Goal: Transaction & Acquisition: Purchase product/service

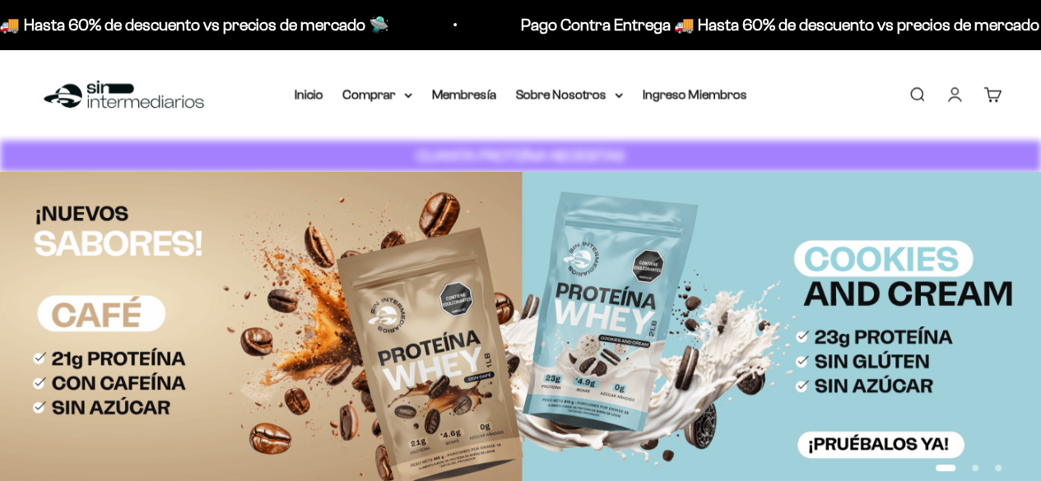
click at [954, 95] on link "Iniciar sesión" at bounding box center [954, 95] width 18 height 18
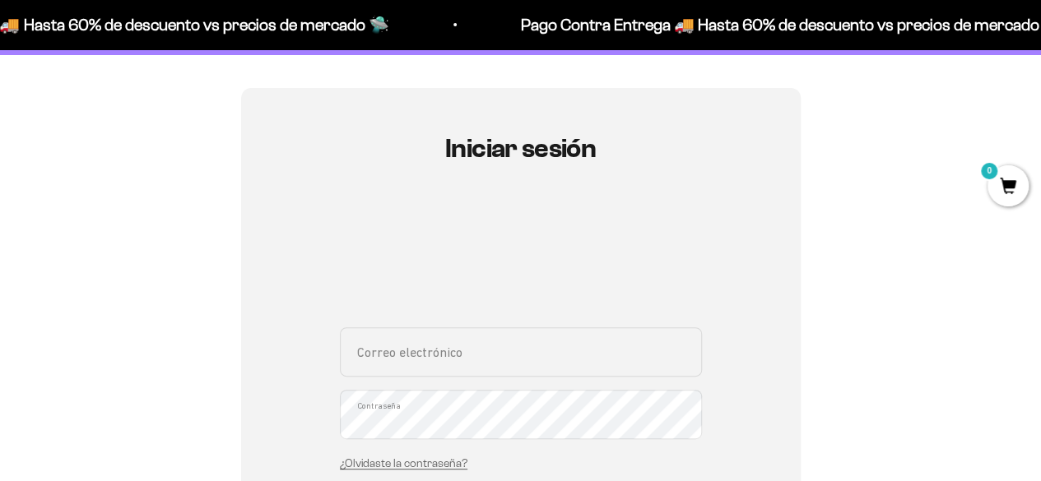
scroll to position [165, 0]
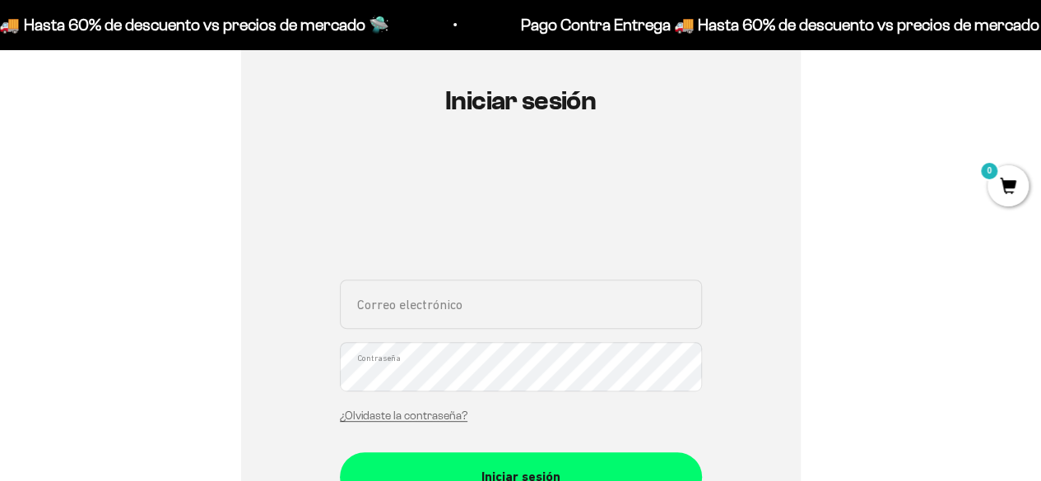
click at [467, 317] on input "Correo electrónico" at bounding box center [521, 304] width 362 height 49
type input "edwinarley.08@gmail.com"
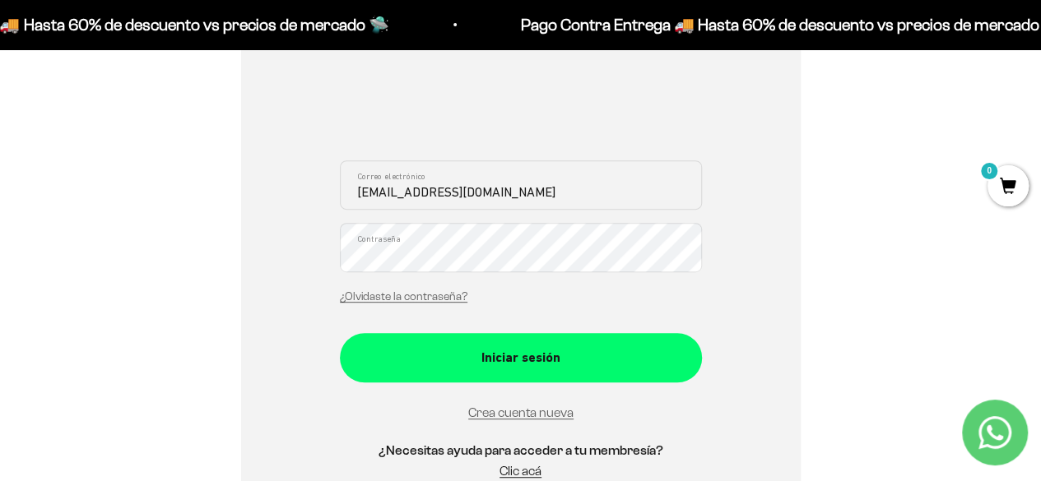
scroll to position [329, 0]
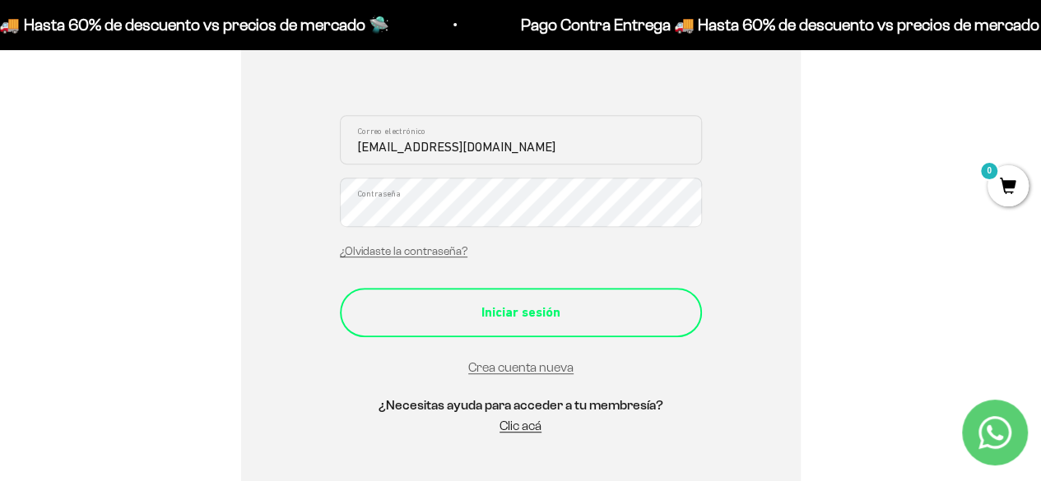
click at [551, 320] on div "Iniciar sesión" at bounding box center [521, 312] width 296 height 21
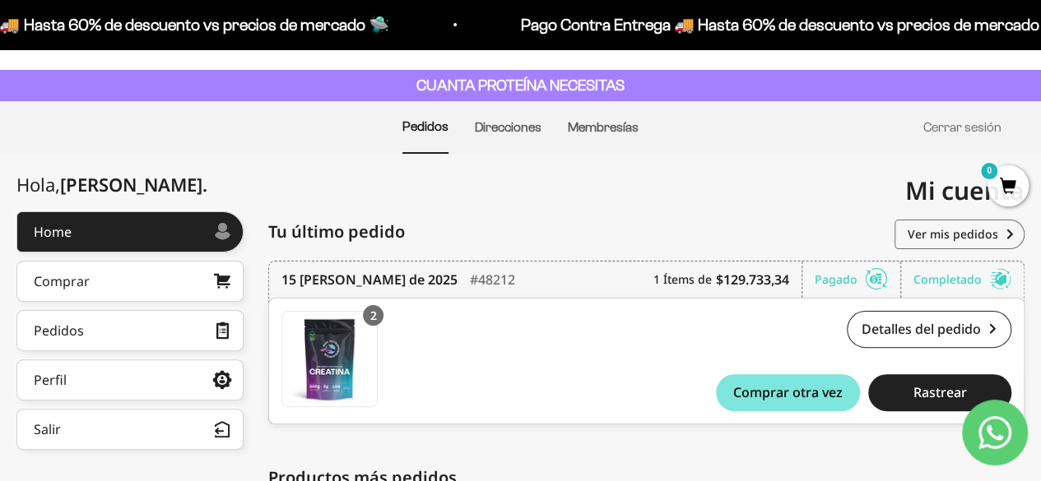
scroll to position [67, 0]
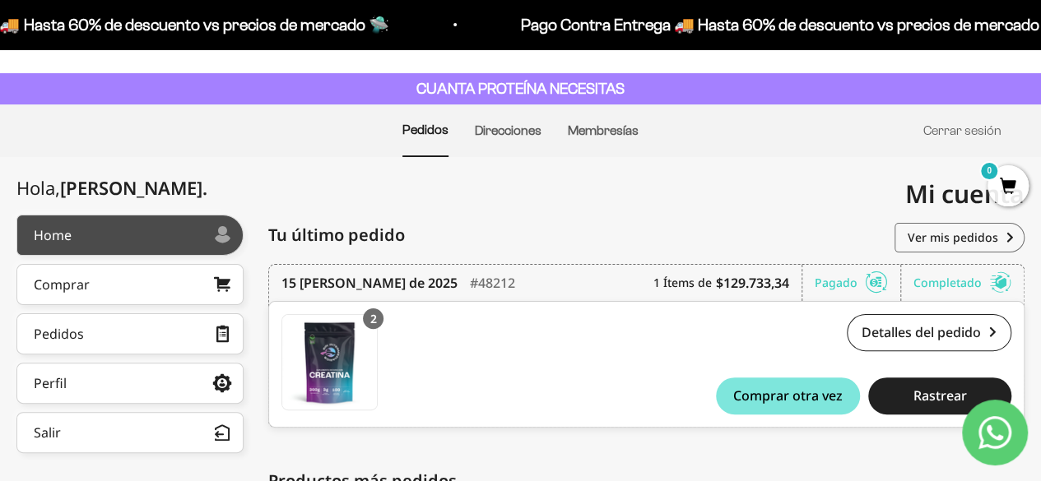
click at [109, 243] on link "Home" at bounding box center [129, 235] width 227 height 41
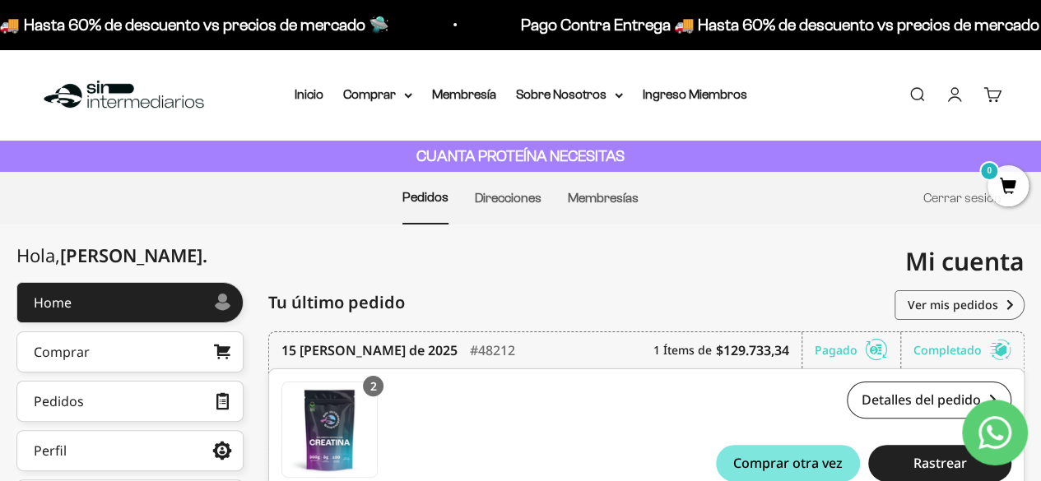
click at [102, 91] on img at bounding box center [123, 94] width 169 height 35
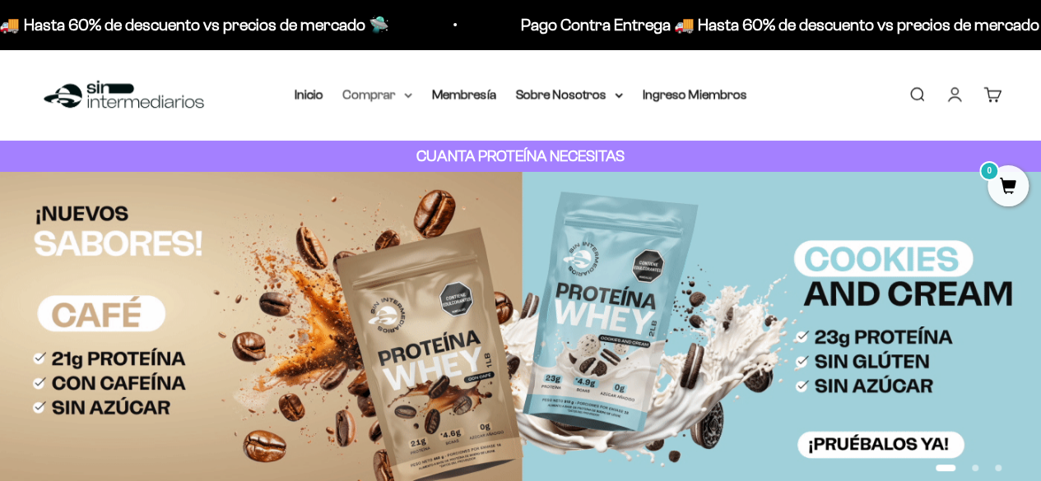
click at [401, 97] on summary "Comprar" at bounding box center [377, 94] width 69 height 21
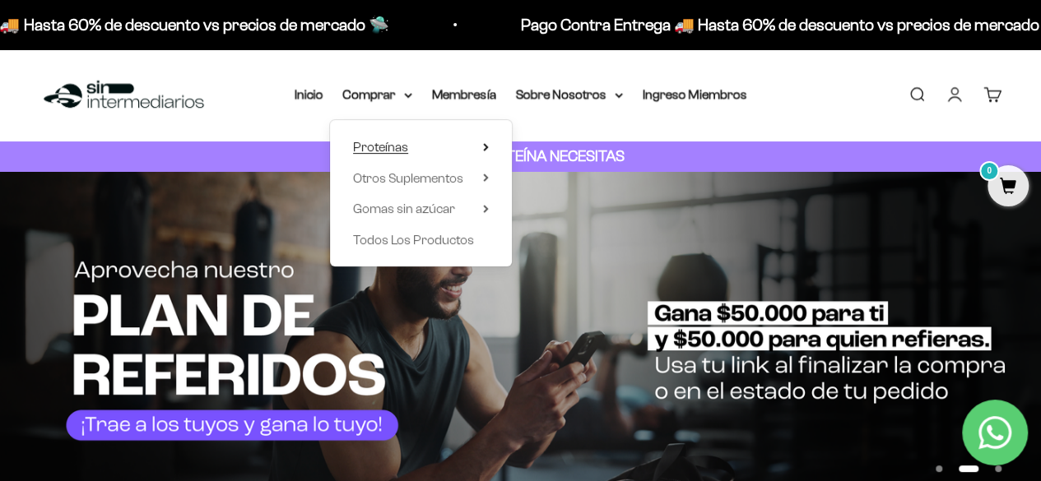
click at [480, 149] on summary "Proteínas" at bounding box center [421, 147] width 136 height 21
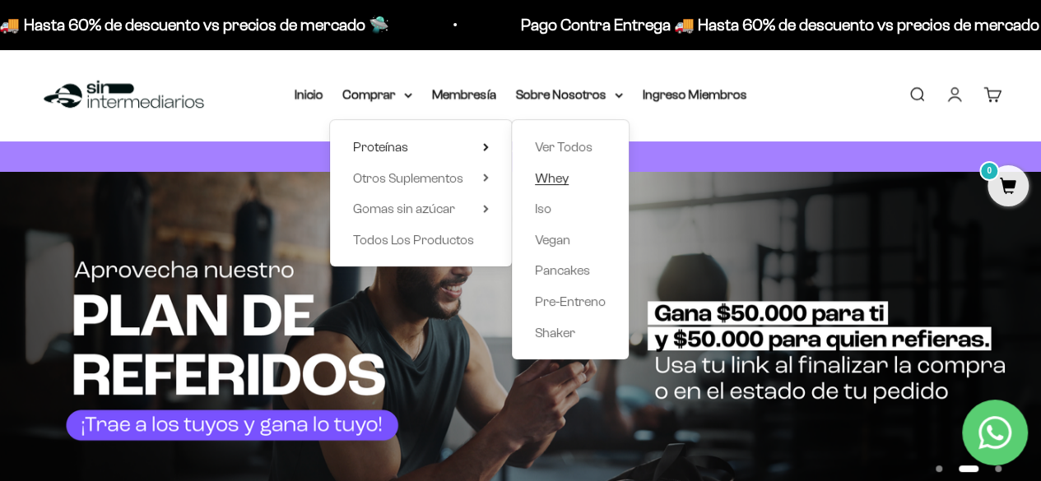
click at [554, 183] on span "Whey" at bounding box center [552, 178] width 34 height 14
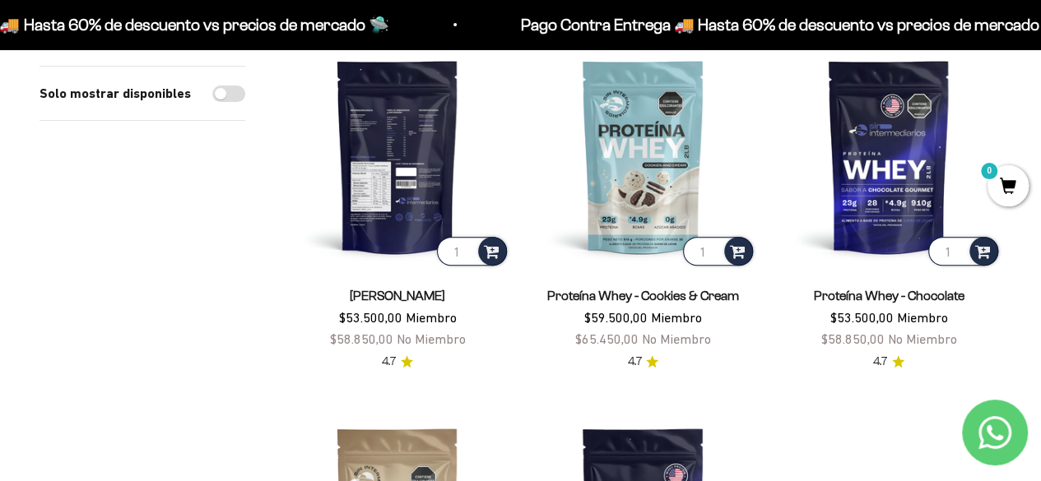
scroll to position [165, 0]
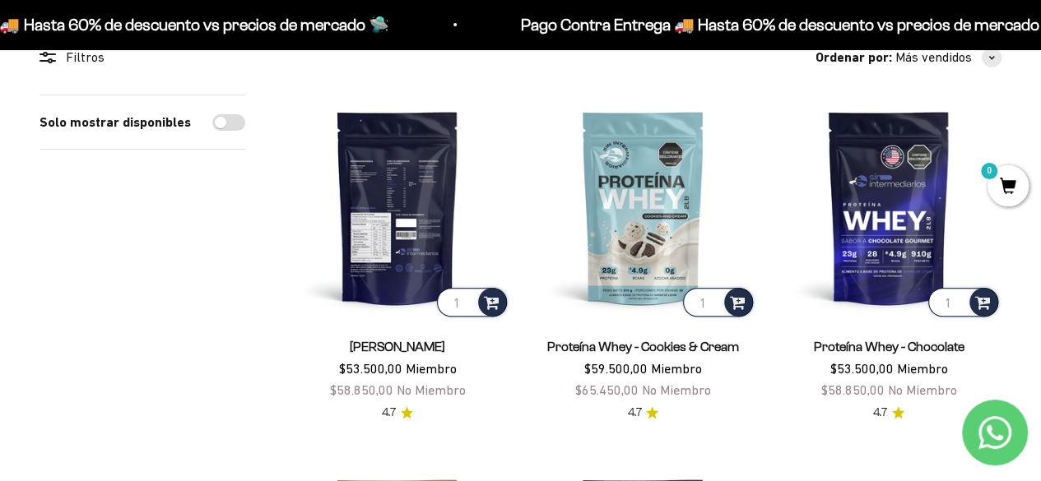
click at [411, 215] on img at bounding box center [397, 207] width 225 height 225
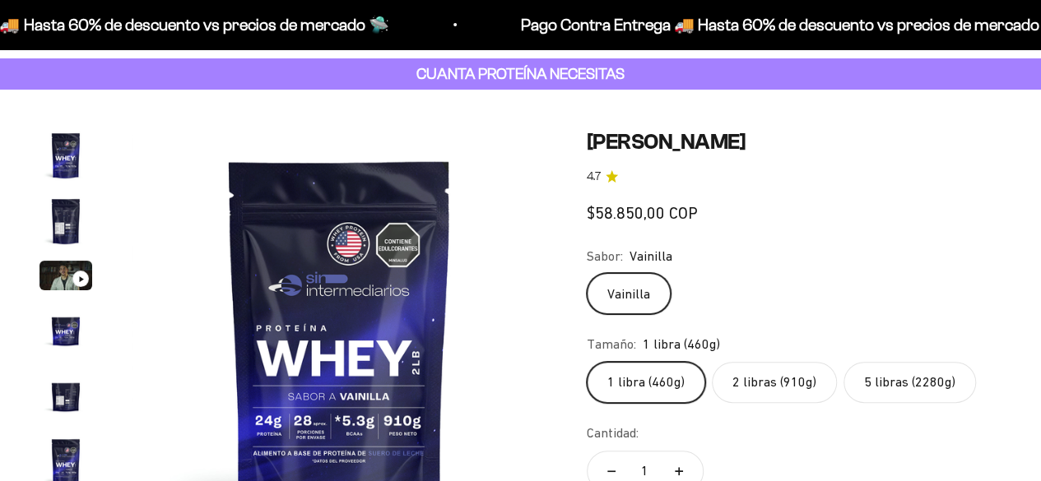
scroll to position [0, 2124]
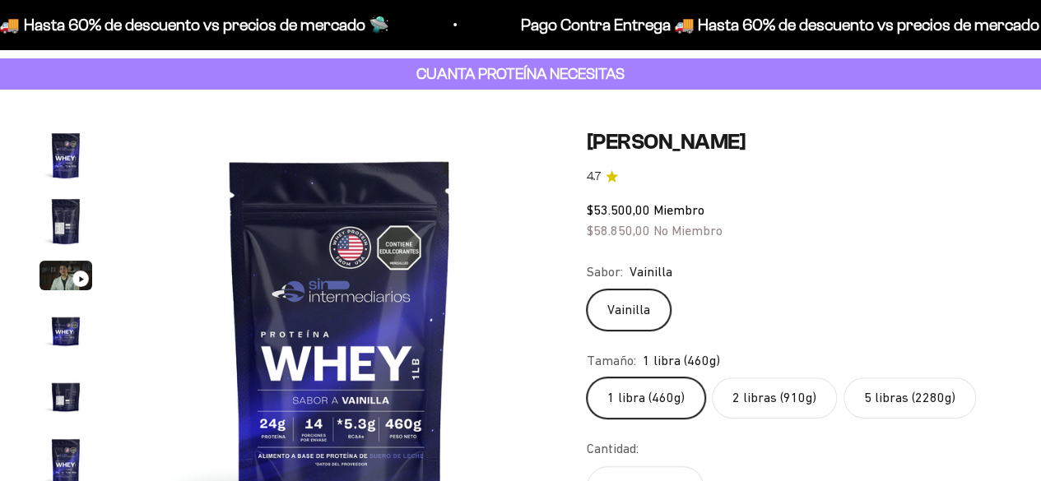
click at [797, 383] on label "2 libras (910g)" at bounding box center [774, 398] width 125 height 41
click at [587, 378] on input "2 libras (910g)" at bounding box center [586, 377] width 1 height 1
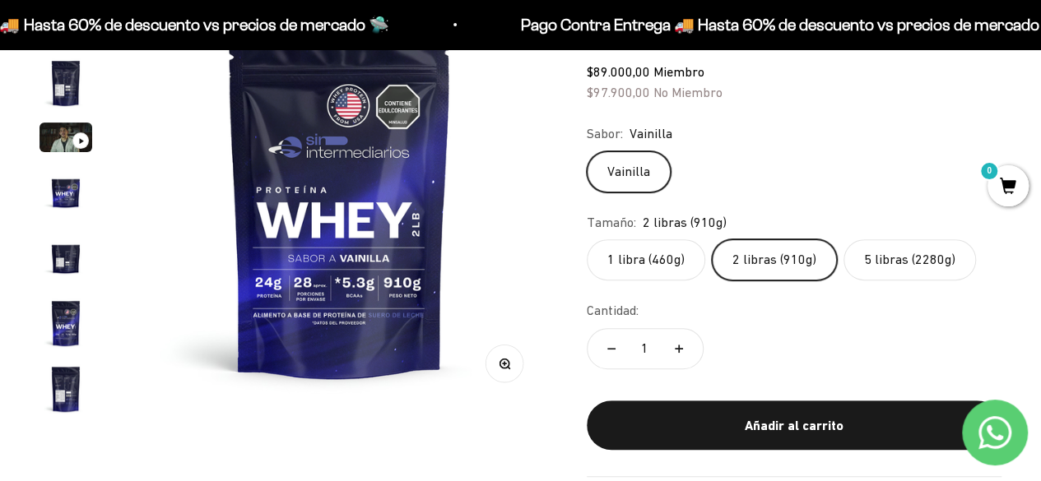
scroll to position [247, 0]
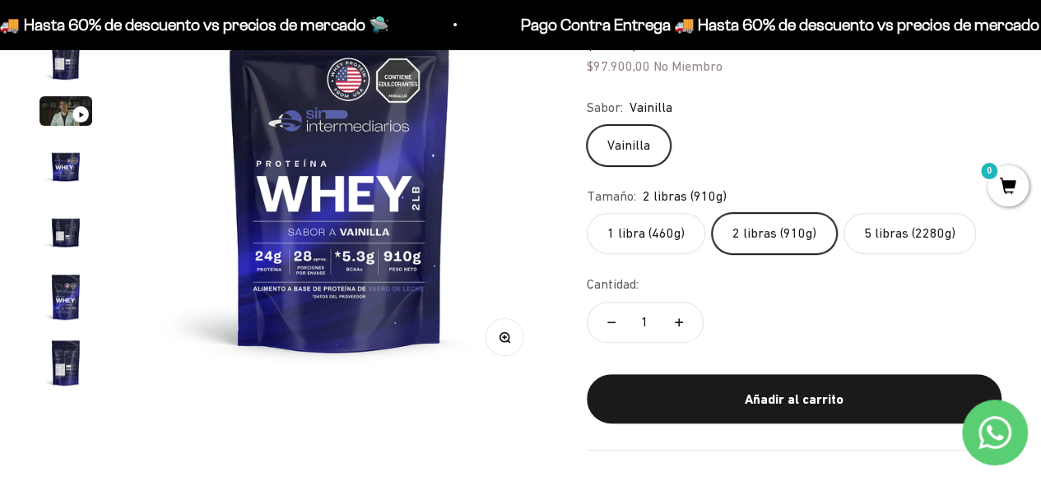
click at [679, 322] on icon "Aumentar cantidad" at bounding box center [679, 322] width 8 height 0
type input "2"
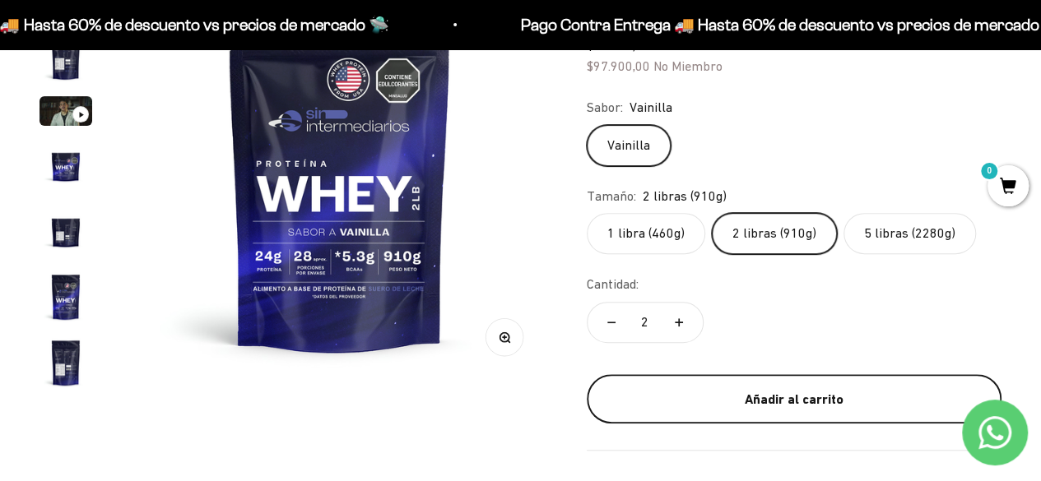
click at [744, 389] on div "Añadir al carrito" at bounding box center [793, 399] width 349 height 21
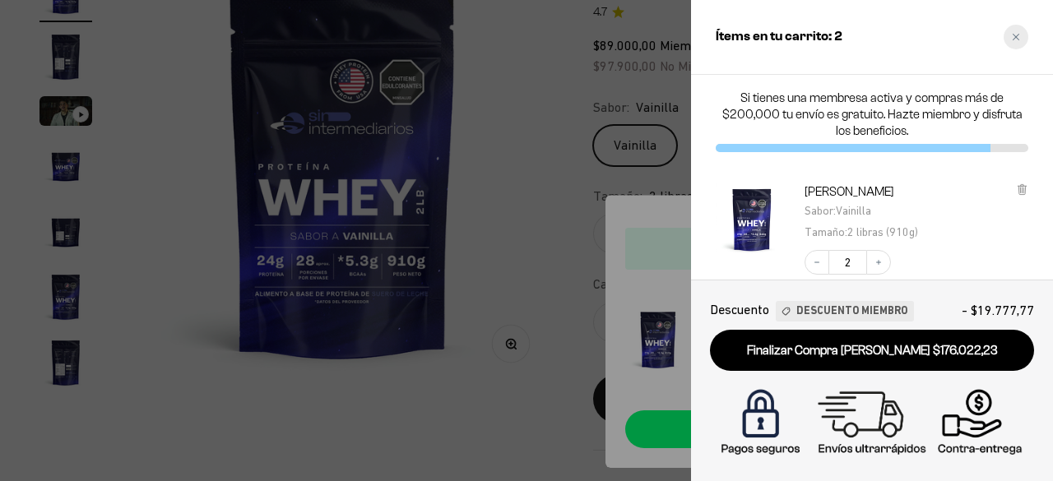
click at [1018, 39] on icon "Close cart" at bounding box center [1016, 37] width 8 height 8
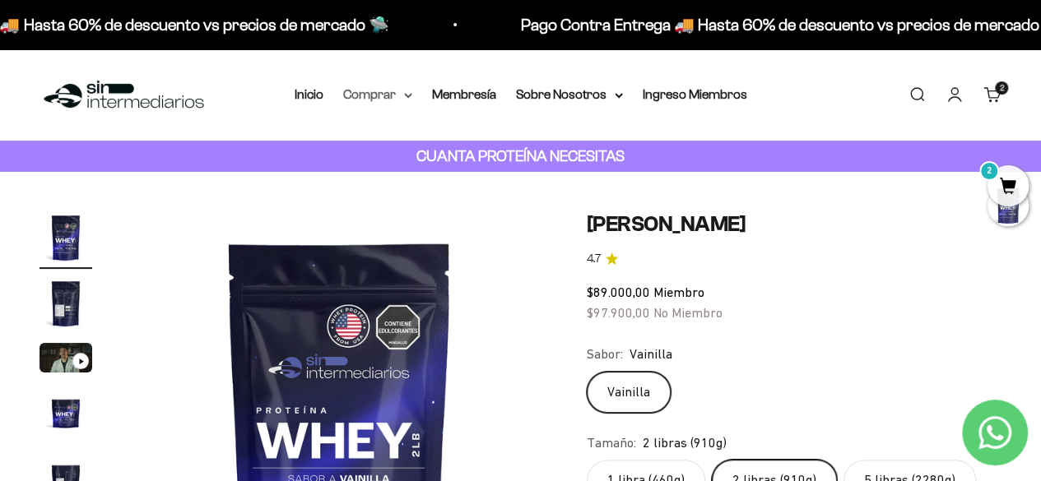
click at [359, 91] on summary "Comprar" at bounding box center [377, 94] width 69 height 21
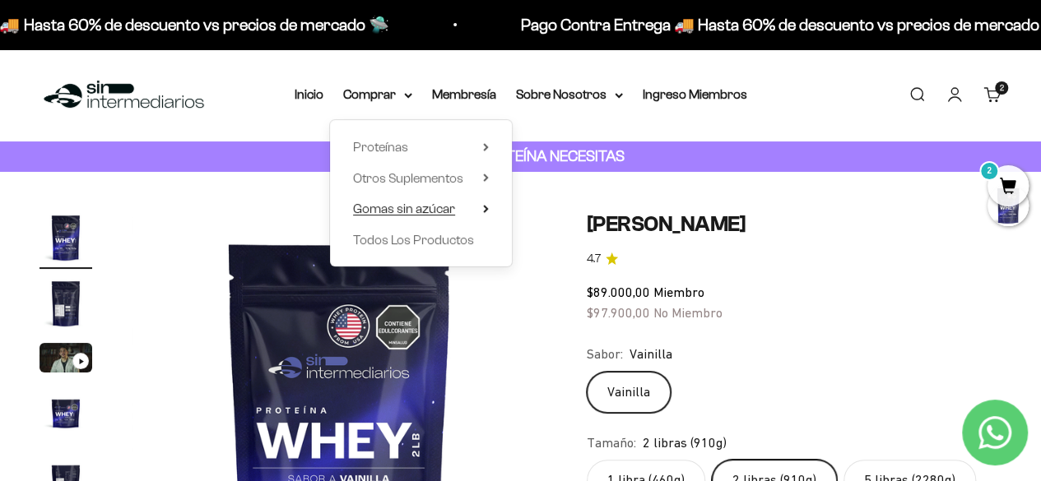
click at [480, 210] on summary "Gomas sin azúcar" at bounding box center [421, 208] width 136 height 21
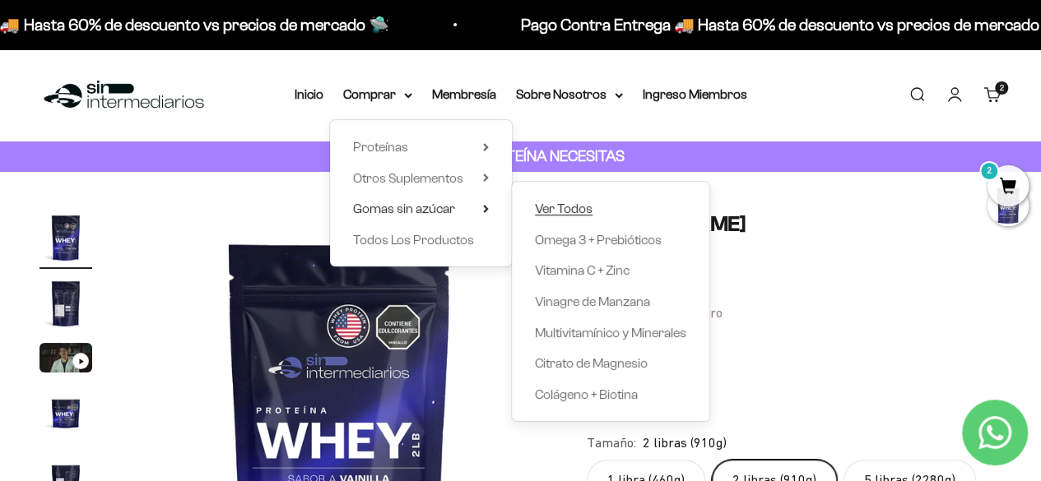
click at [571, 210] on span "Ver Todos" at bounding box center [564, 209] width 58 height 14
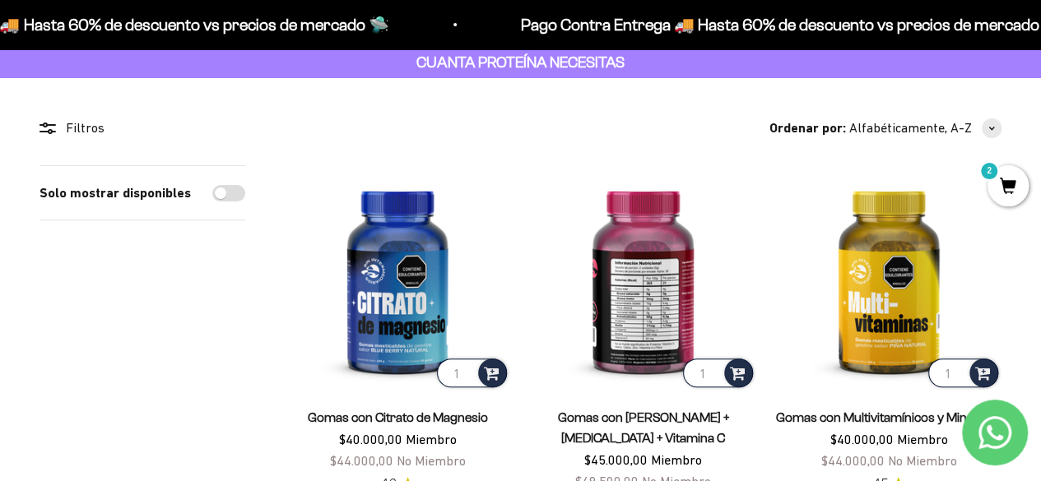
scroll to position [165, 0]
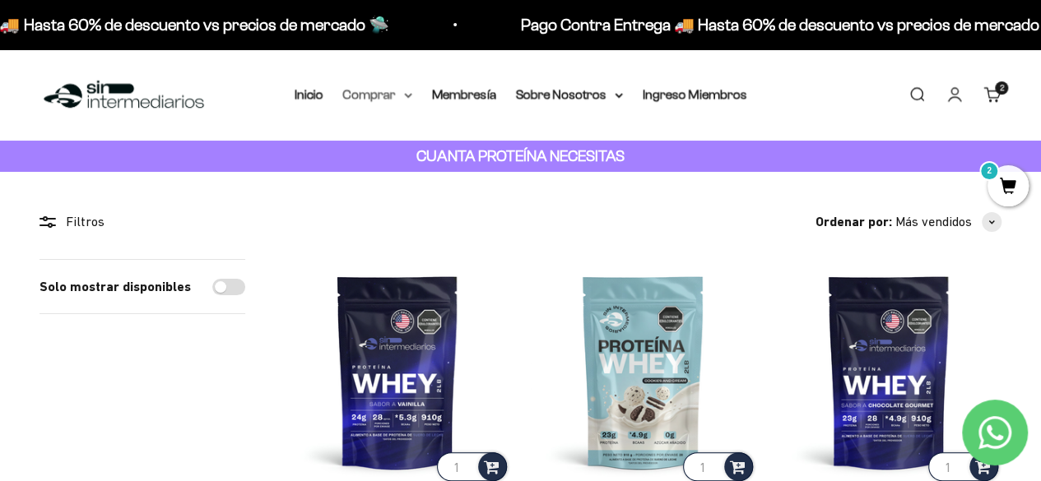
click at [401, 95] on summary "Comprar" at bounding box center [377, 94] width 69 height 21
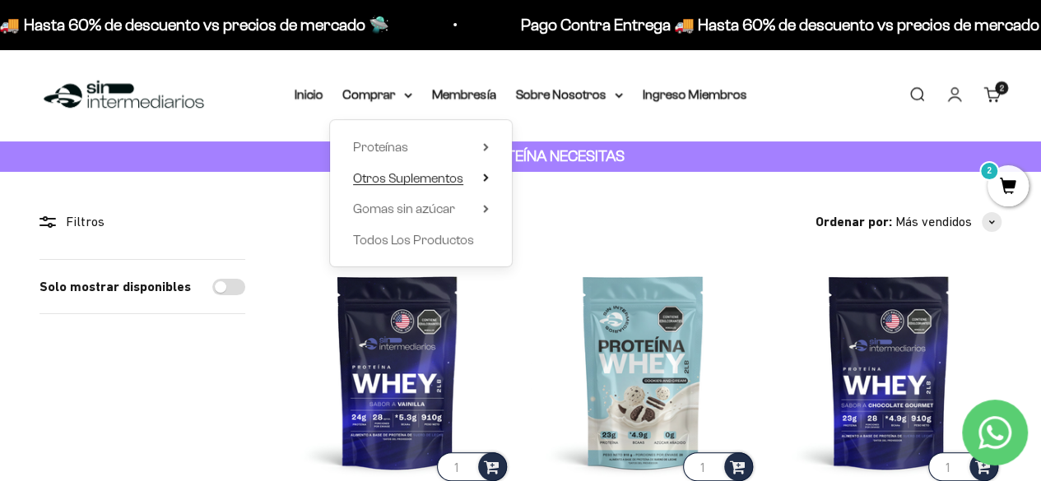
click at [482, 178] on summary "Otros Suplementos" at bounding box center [421, 178] width 136 height 21
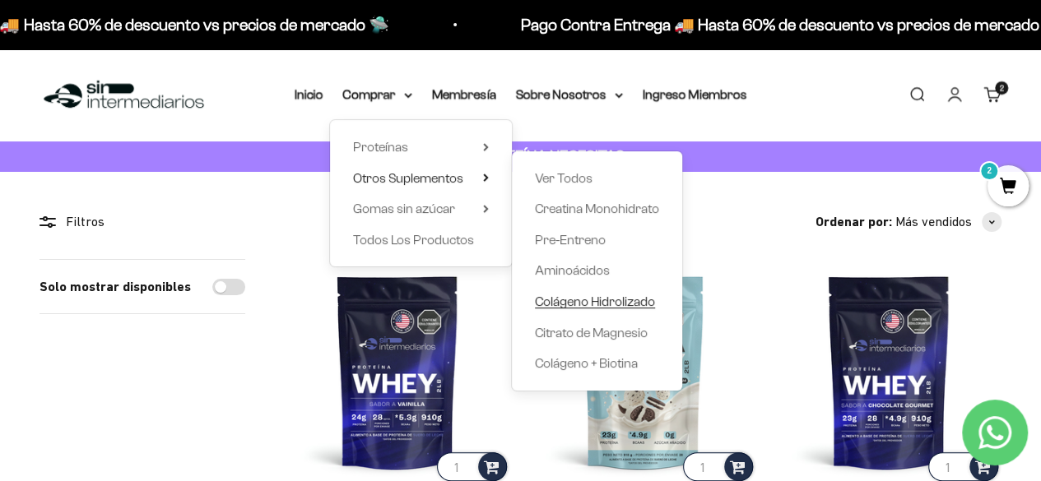
click at [599, 297] on span "Colágeno Hidrolizado" at bounding box center [595, 302] width 120 height 14
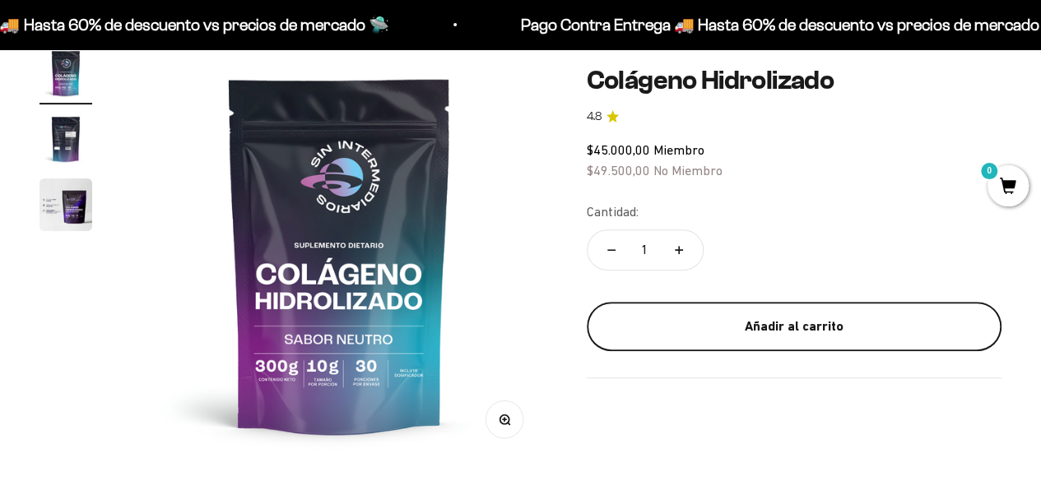
click at [735, 332] on div "Añadir al carrito" at bounding box center [793, 326] width 349 height 21
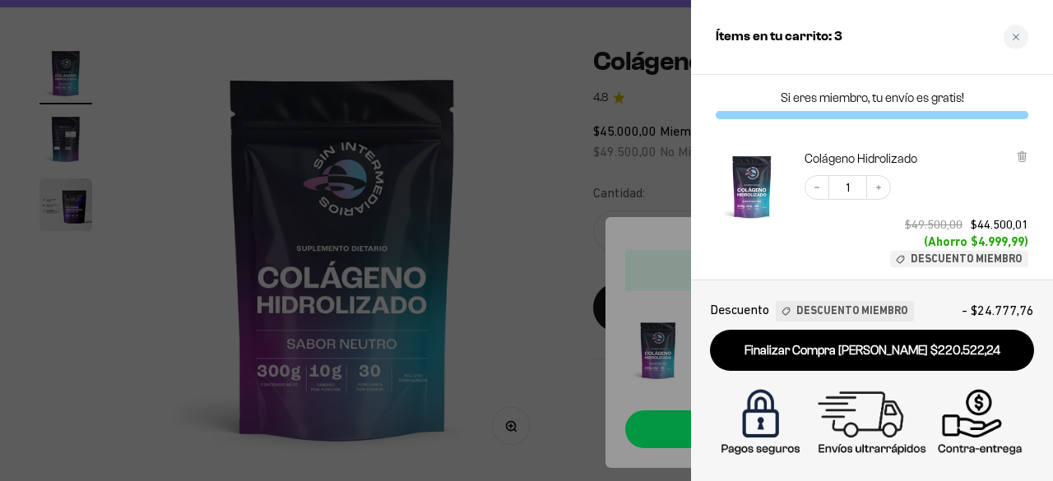
click at [507, 187] on div at bounding box center [526, 240] width 1053 height 481
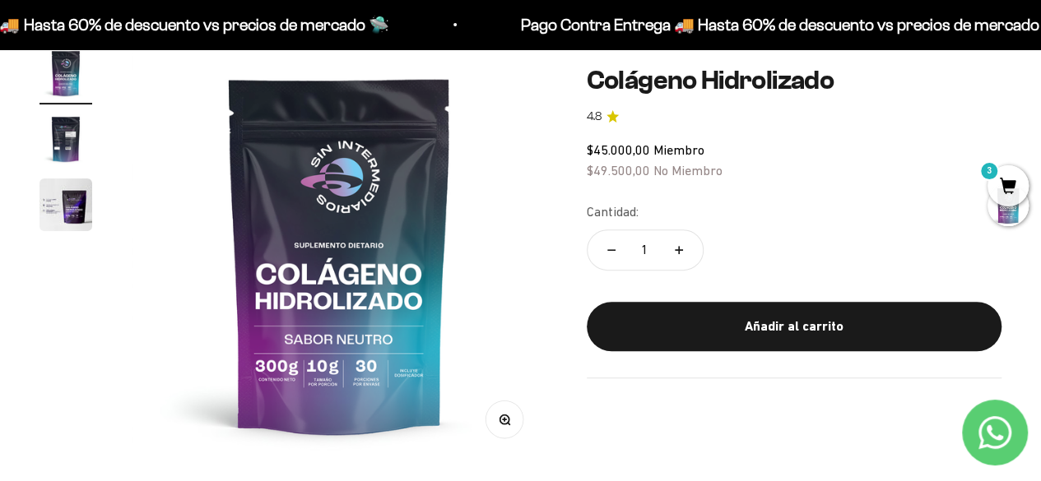
click at [1000, 182] on span "3" at bounding box center [1007, 185] width 41 height 41
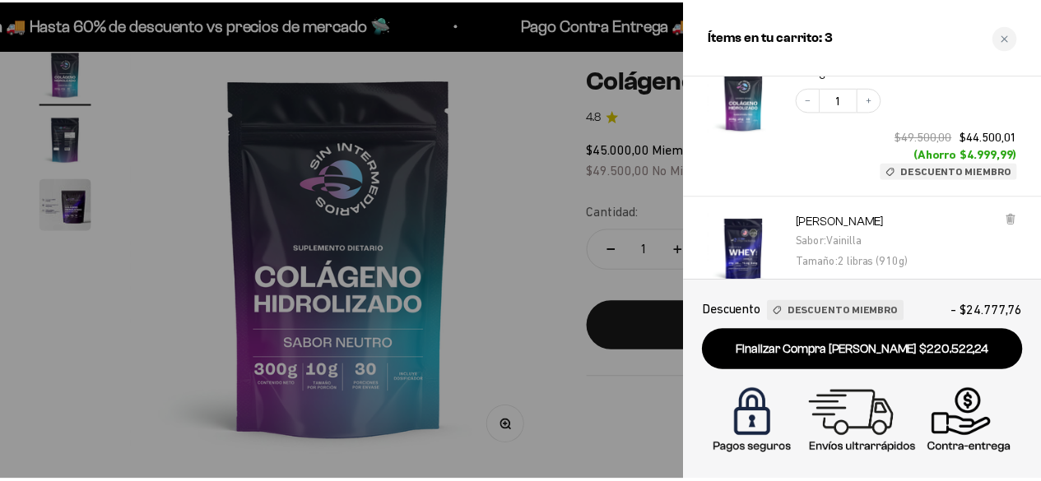
scroll to position [82, 0]
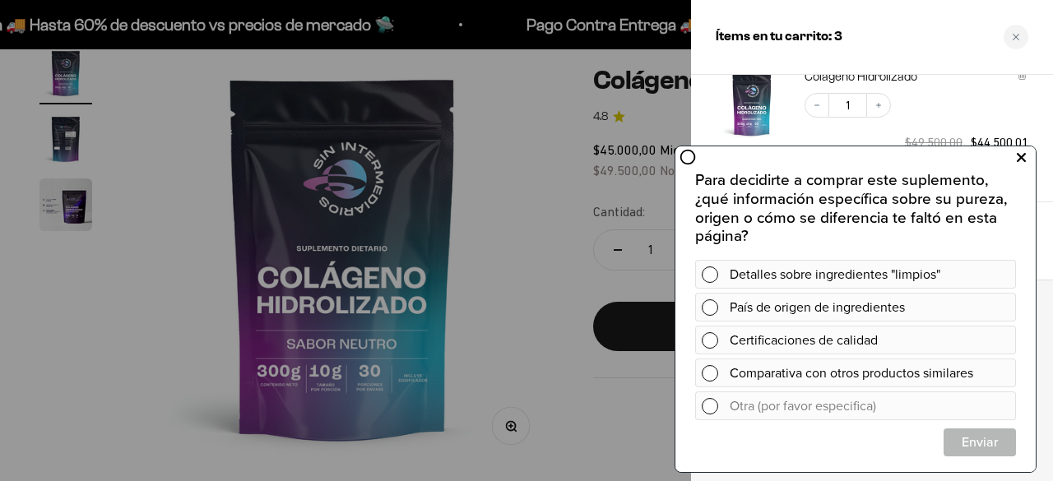
click at [1018, 157] on icon at bounding box center [1021, 156] width 9 height 21
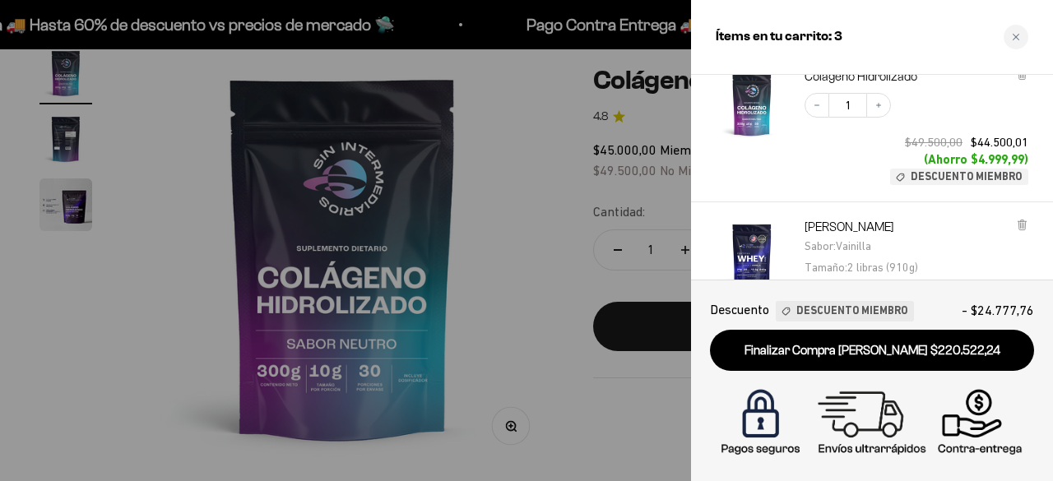
click at [553, 225] on div at bounding box center [526, 240] width 1053 height 481
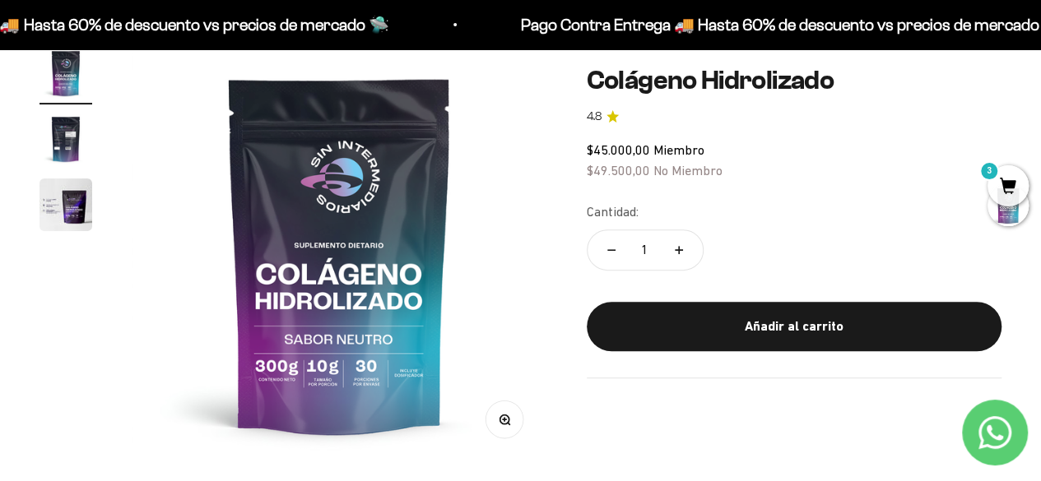
click at [590, 397] on div "Zoom Ir al artículo 1 Ir al artículo 2 Ir al artículo 3 Colágeno Hidrolizado 4.…" at bounding box center [520, 254] width 962 height 415
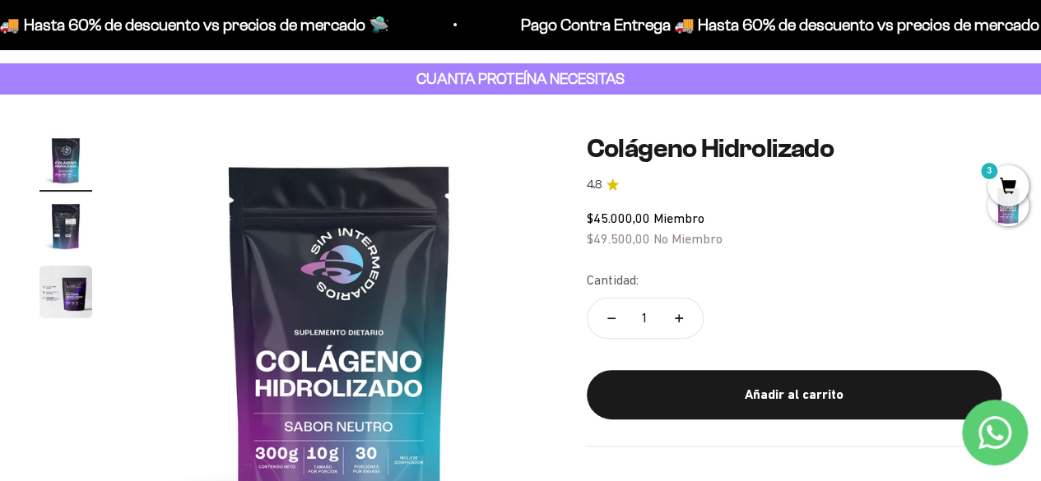
scroll to position [0, 0]
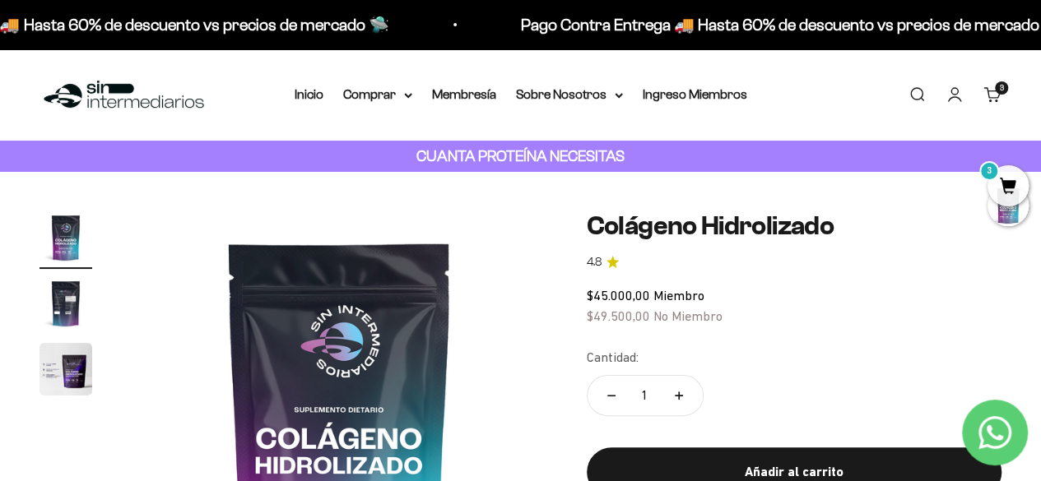
click at [953, 104] on link "Cuenta" at bounding box center [954, 95] width 18 height 18
click at [951, 93] on link "Cuenta" at bounding box center [954, 95] width 18 height 18
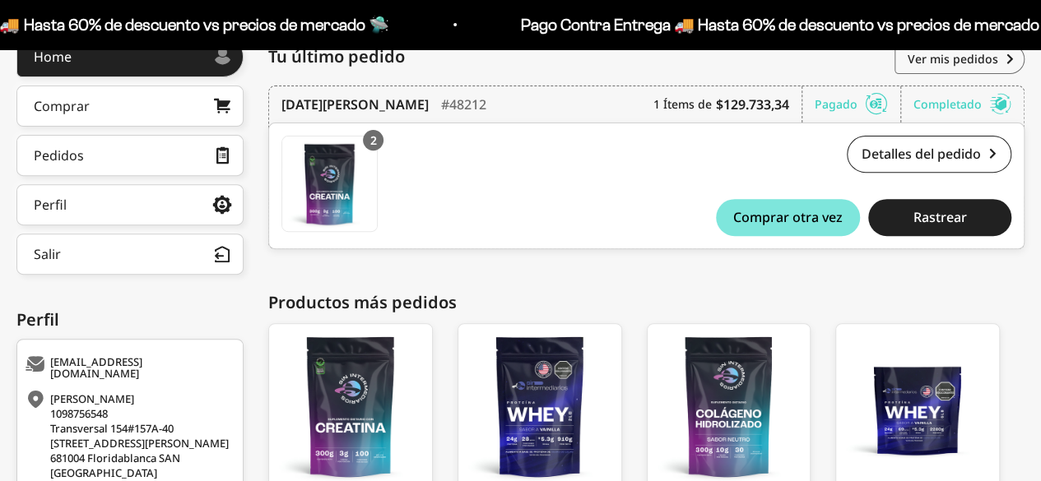
scroll to position [247, 0]
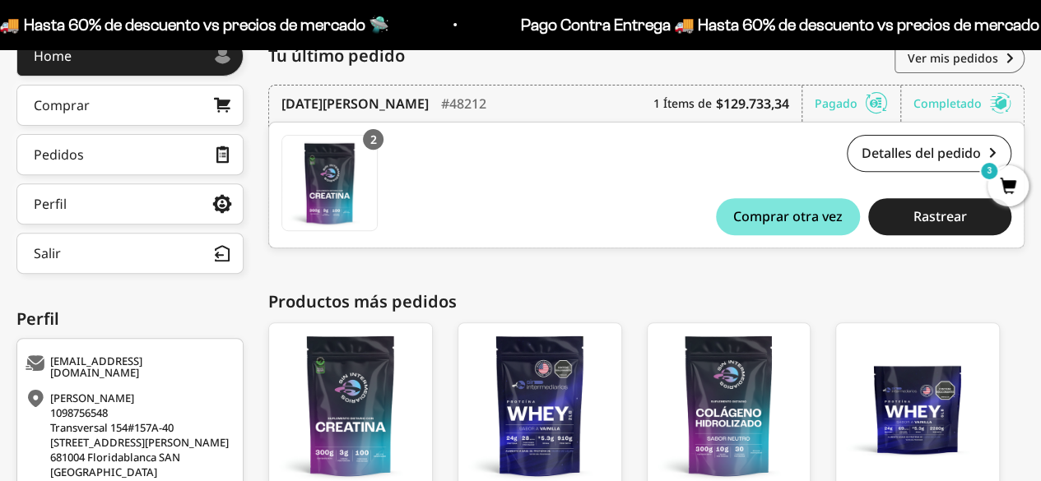
click at [137, 406] on div "Jordan Gomez 1098756548 Transversal 154#157A-40 Torre 9 Apto 504, Mirador del V…" at bounding box center [128, 435] width 205 height 89
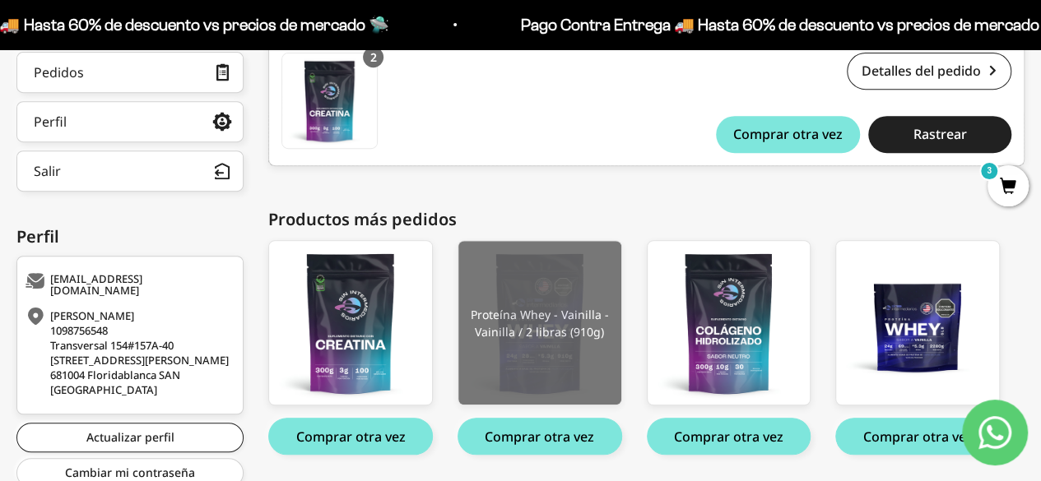
scroll to position [397, 0]
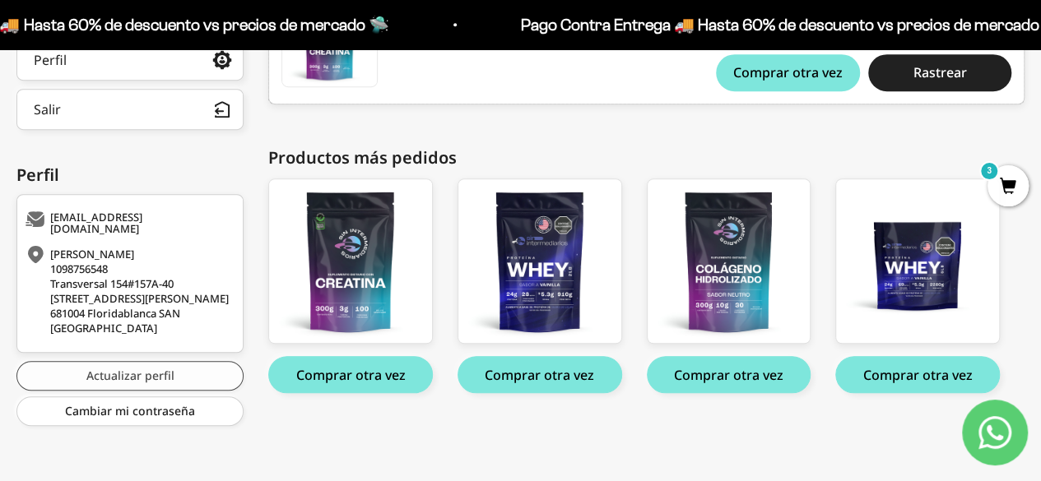
click at [171, 379] on link "Actualizar perfil" at bounding box center [129, 376] width 227 height 30
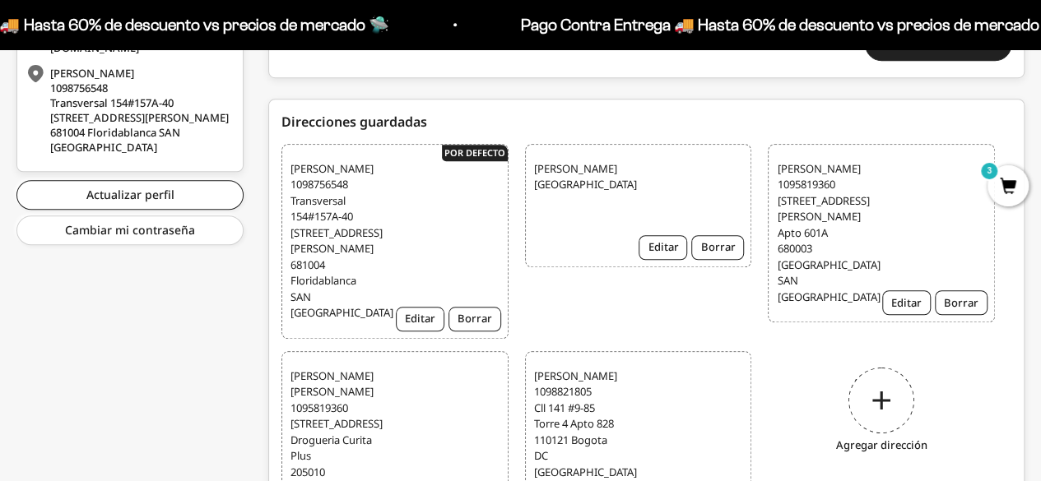
scroll to position [576, 0]
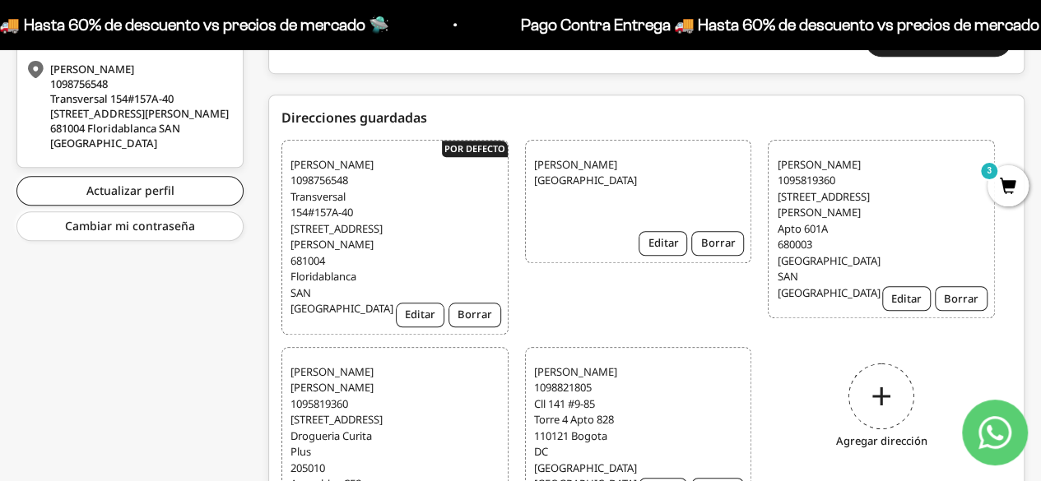
click at [870, 234] on div "Edwin Lizarazo 1095819360 Calle 53#23-51 edificio Mardel sotomayor Apto 601A 68…" at bounding box center [881, 229] width 227 height 179
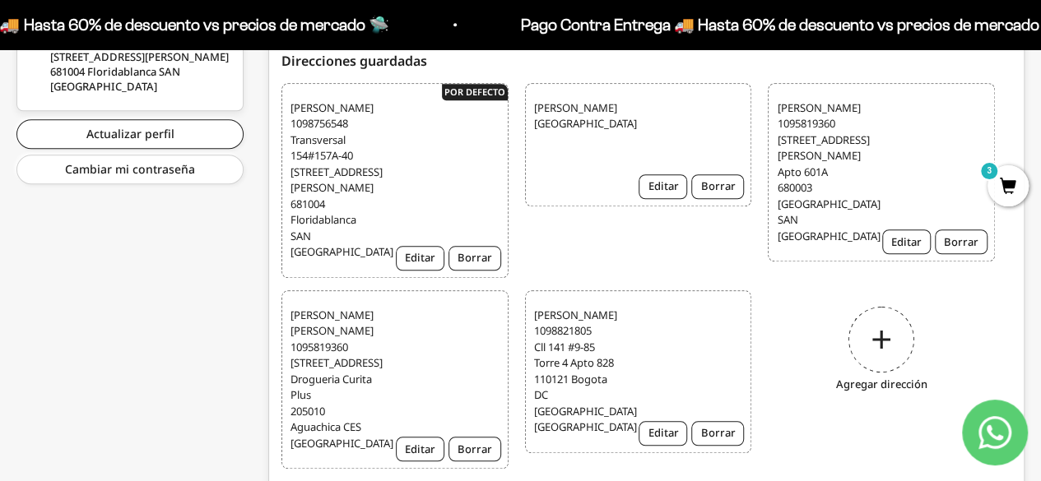
scroll to position [658, 0]
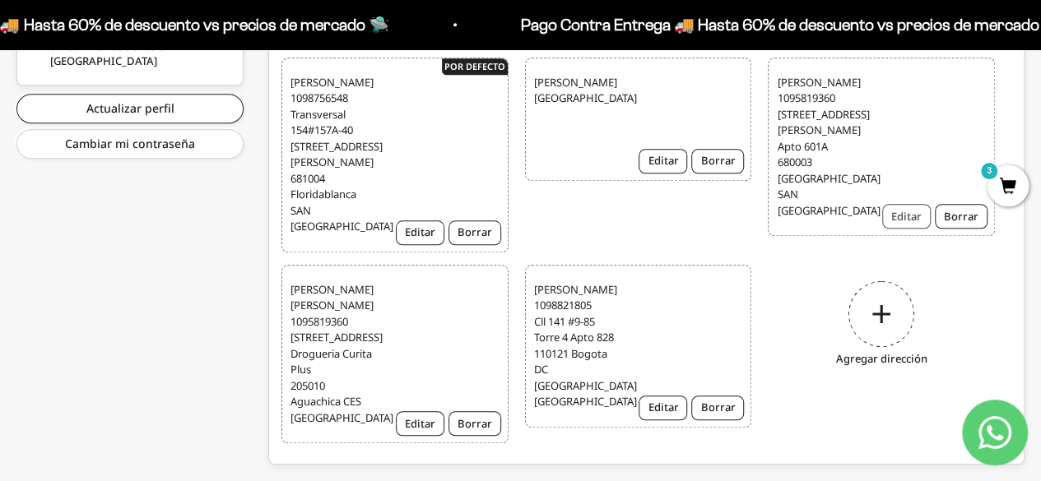
click at [908, 224] on button "Editar" at bounding box center [906, 216] width 49 height 25
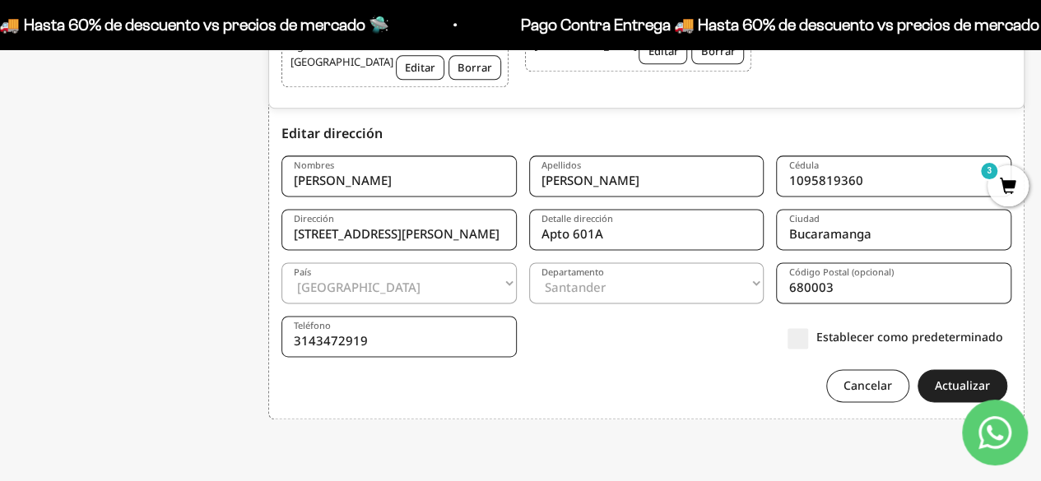
scroll to position [1060, 0]
click at [805, 344] on label "Establecer como predeterminado" at bounding box center [895, 336] width 216 height 17
click at [1003, 336] on input "Establecer como predeterminado" at bounding box center [1003, 336] width 0 height 0
click at [970, 382] on button "Actualizar" at bounding box center [962, 385] width 90 height 33
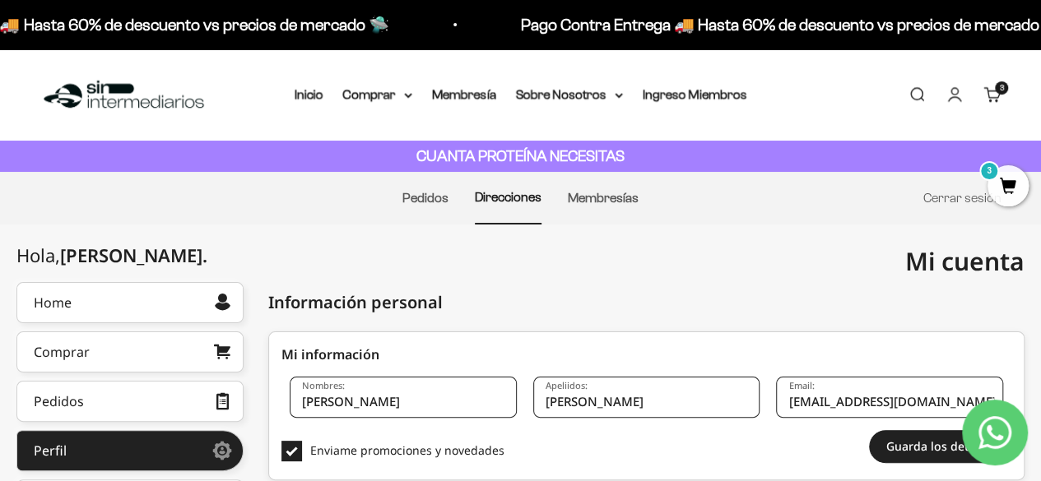
click at [1005, 183] on span "3" at bounding box center [1007, 185] width 41 height 41
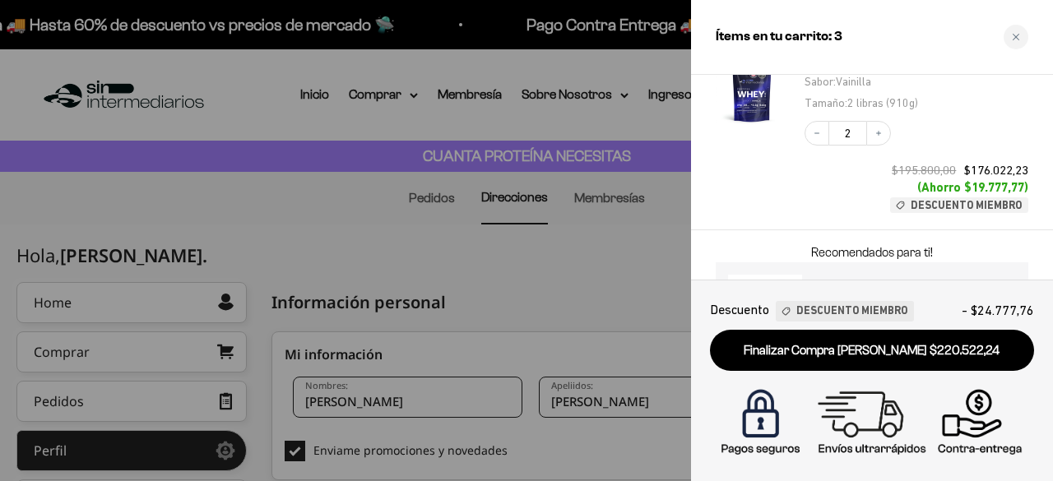
scroll to position [339, 0]
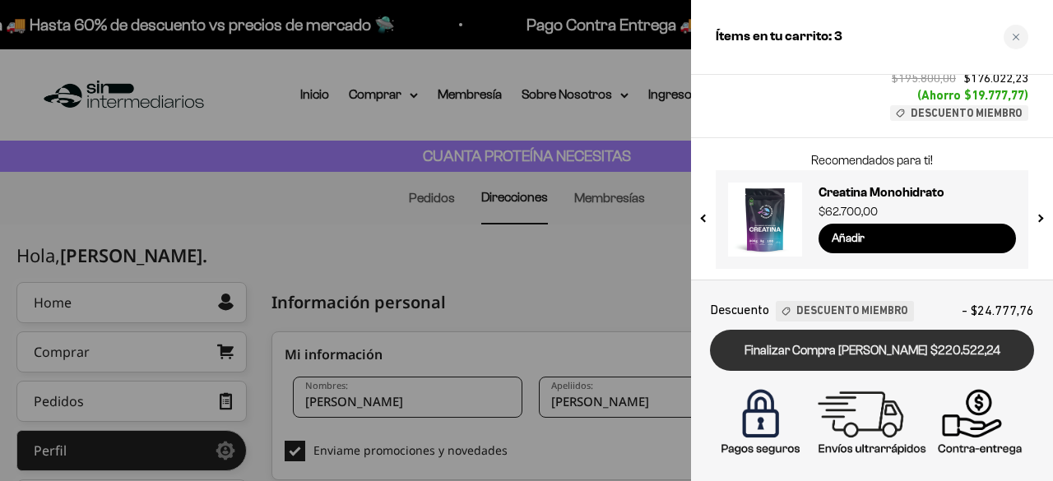
click at [854, 339] on link "Finalizar Compra [PERSON_NAME] $220.522,24" at bounding box center [872, 351] width 324 height 42
